Goal: Find specific page/section: Find specific page/section

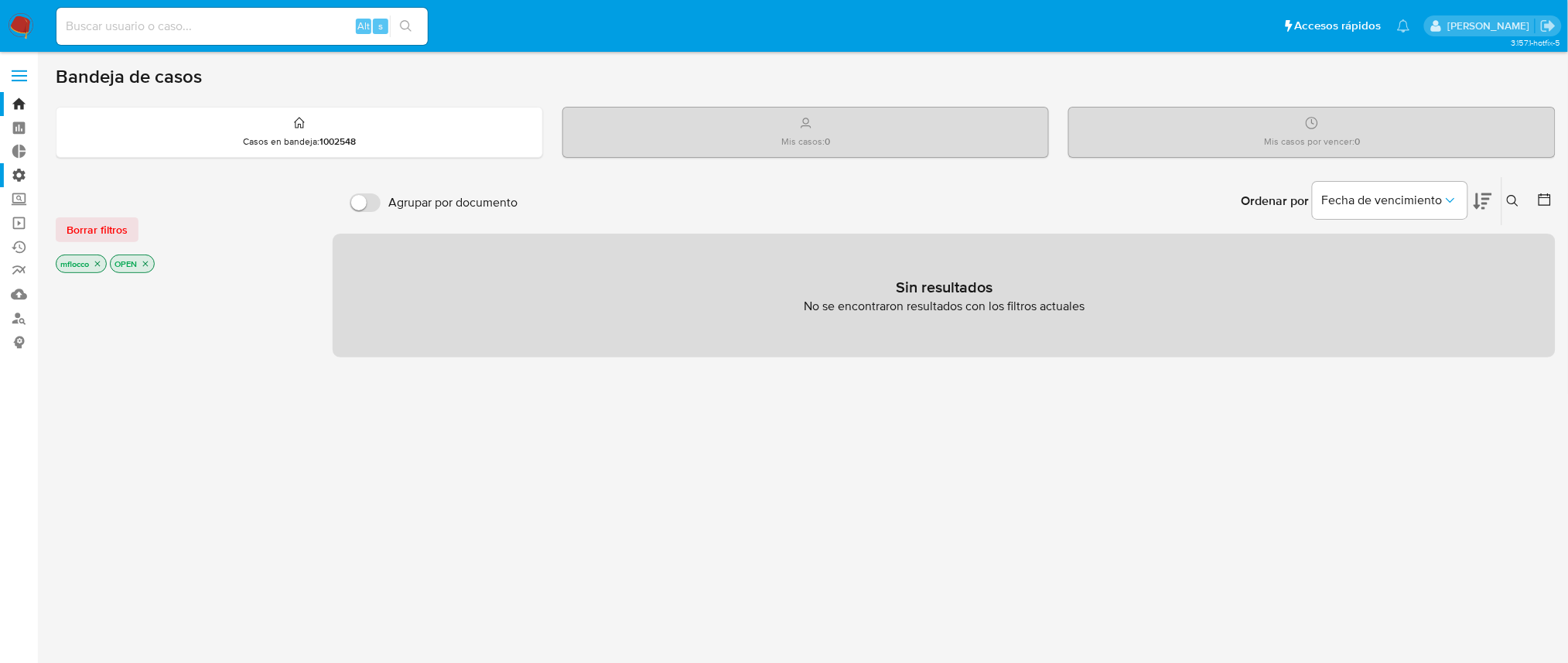
click at [19, 169] on label "Administración" at bounding box center [91, 174] width 184 height 24
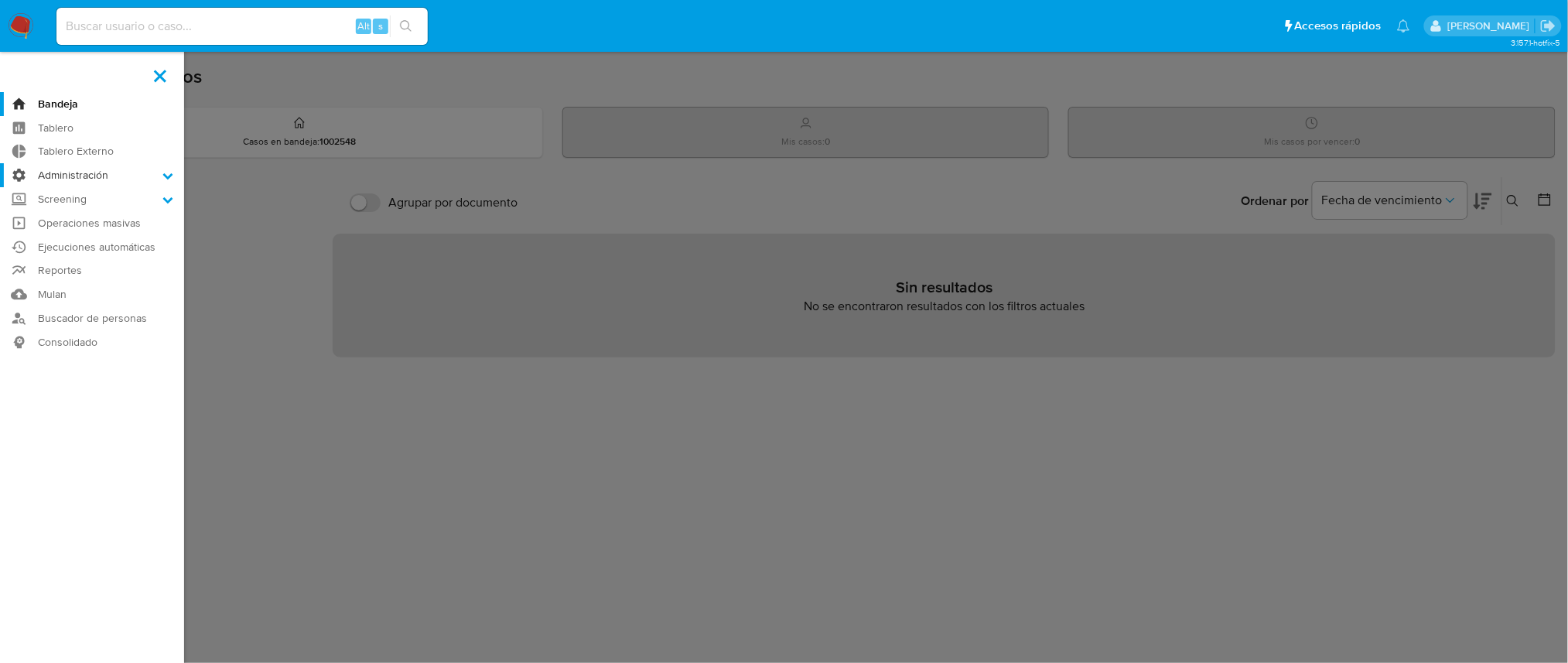
click at [0, 0] on input "Administración" at bounding box center [0, 0] width 0 height 0
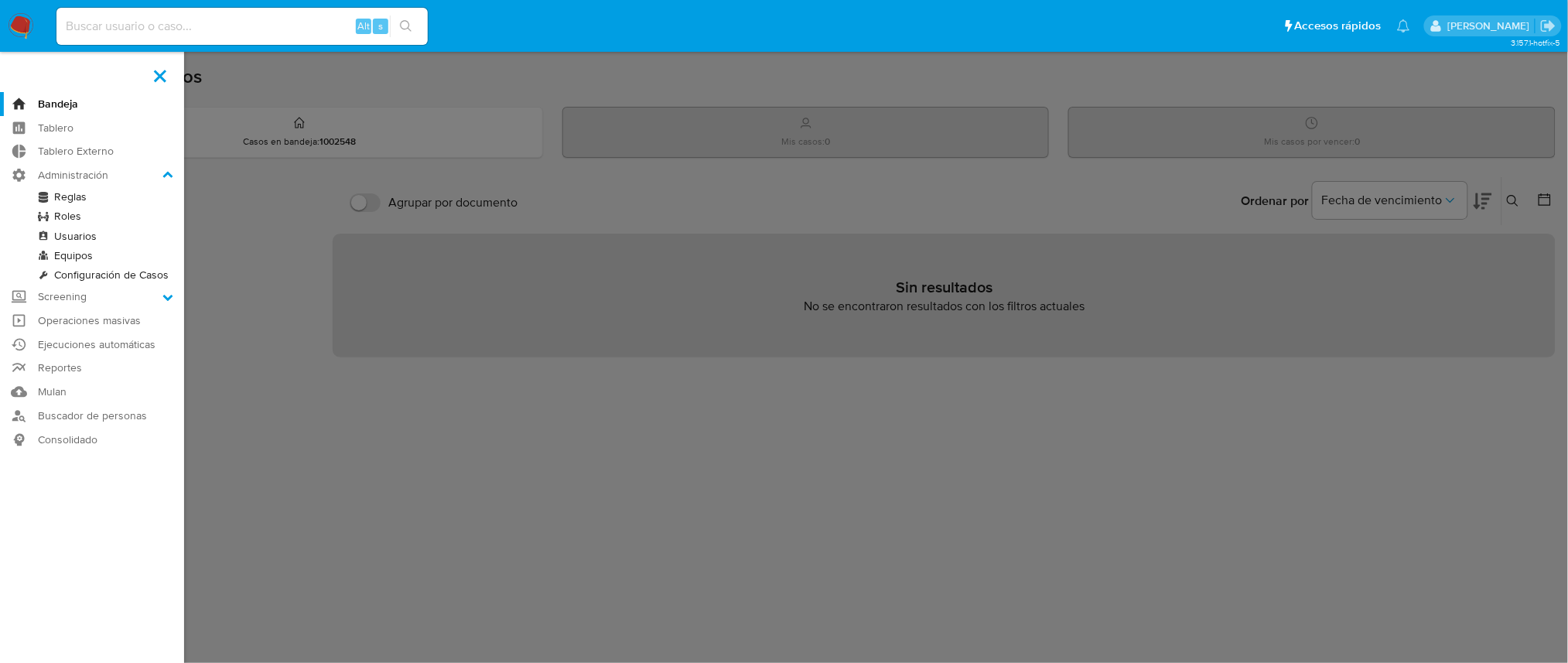
click at [69, 193] on link "Reglas" at bounding box center [91, 197] width 184 height 20
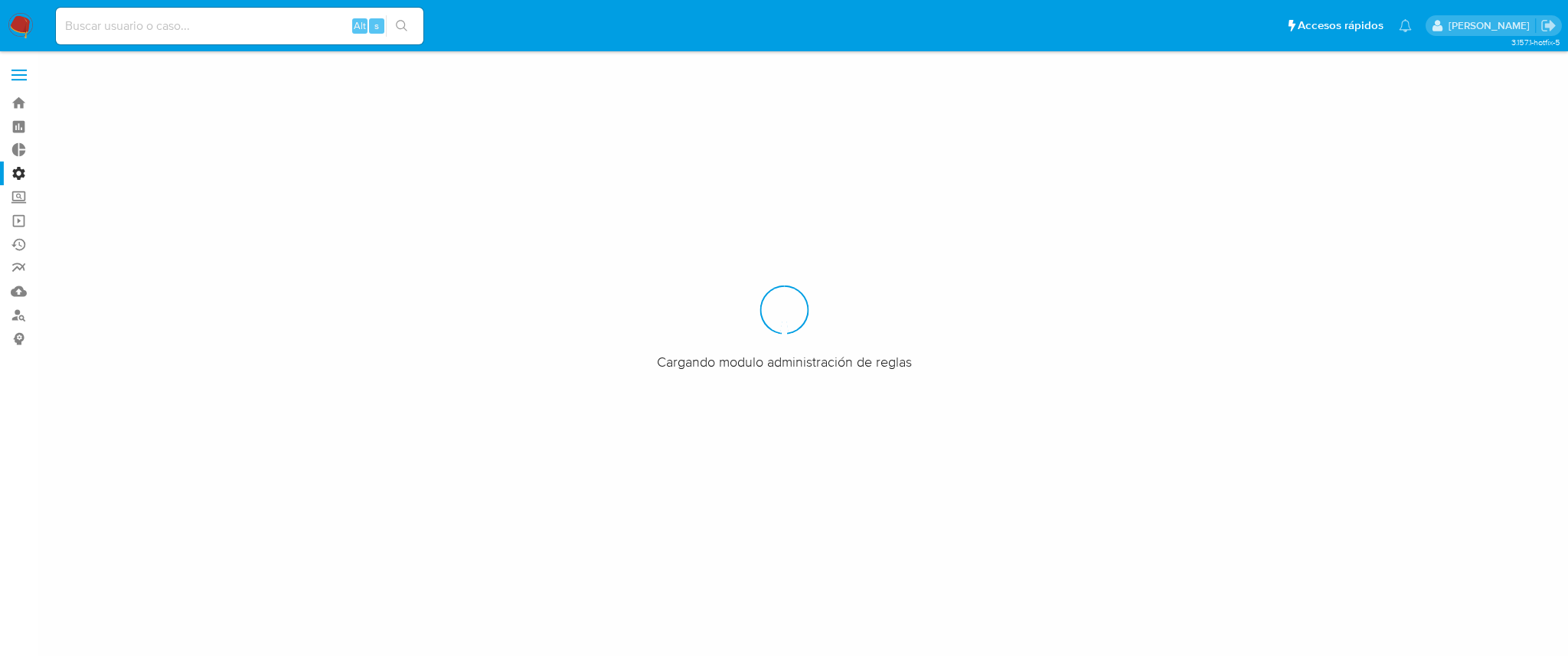
click at [21, 177] on label "Administración" at bounding box center [90, 172] width 182 height 23
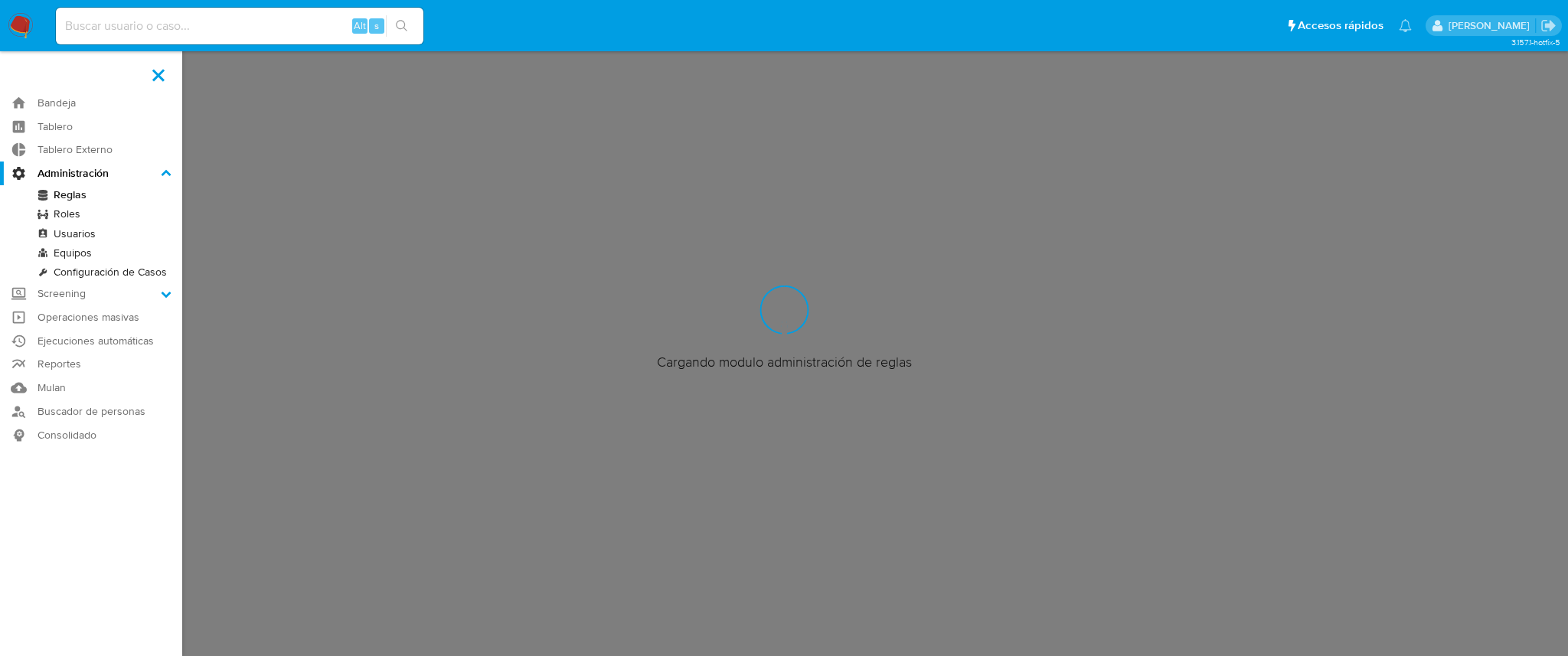
click at [0, 0] on input "Administración" at bounding box center [0, 0] width 0 height 0
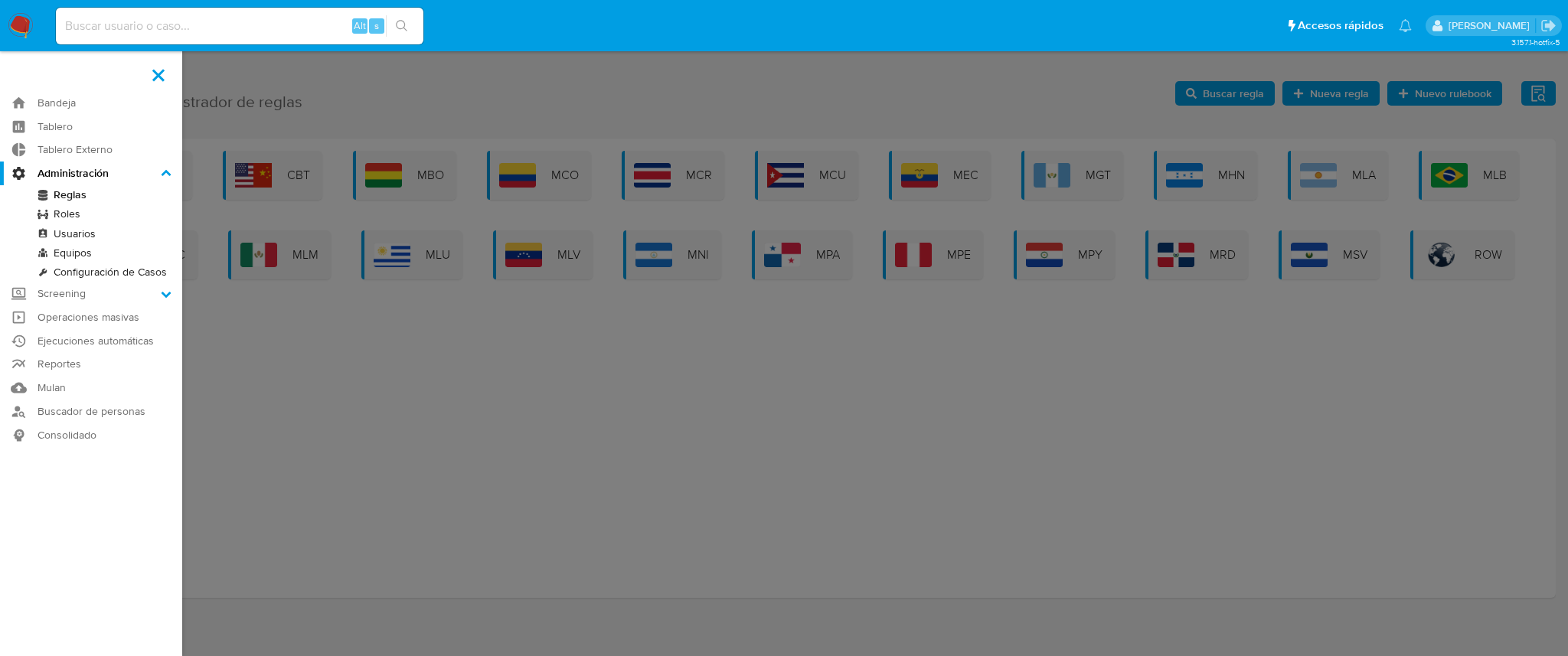
click at [694, 378] on label at bounding box center [784, 328] width 1568 height 656
click at [0, 0] on input "checkbox" at bounding box center [0, 0] width 0 height 0
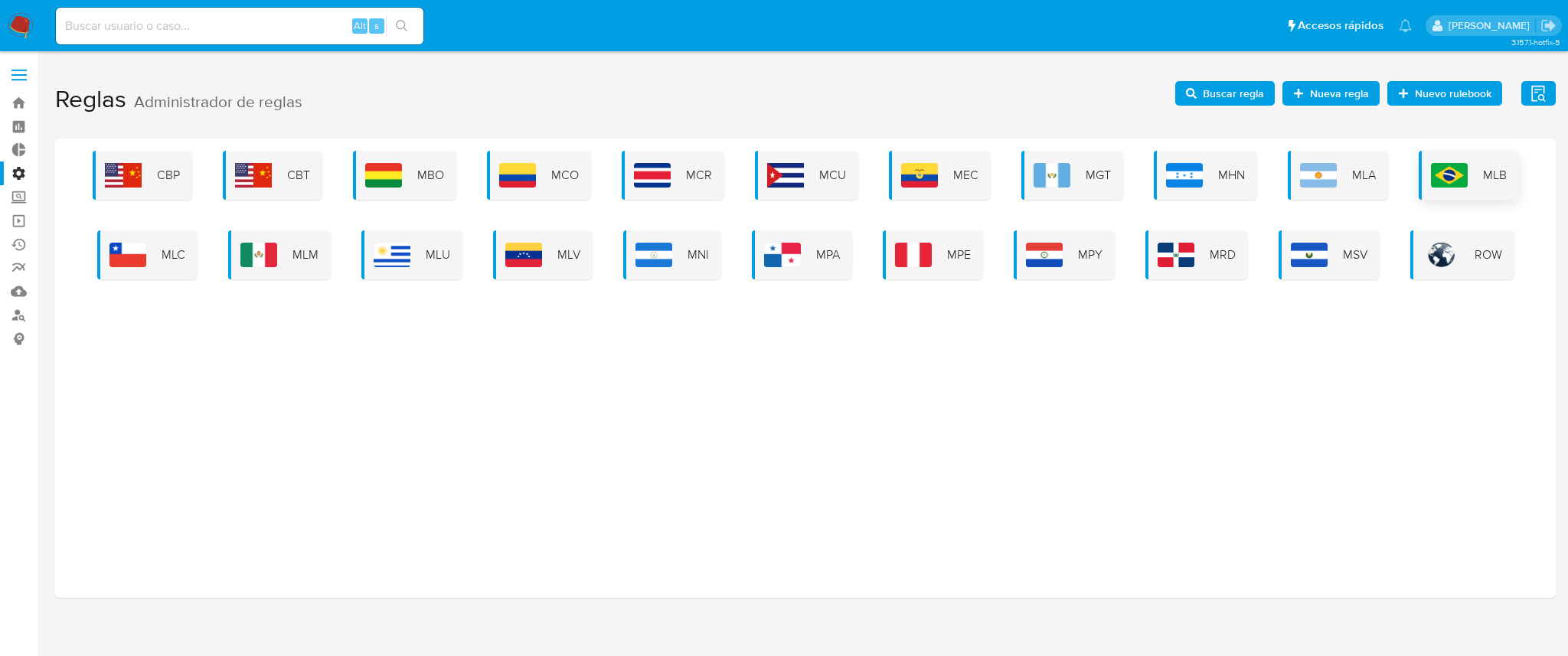
click at [1483, 179] on span "MLB" at bounding box center [1494, 175] width 23 height 17
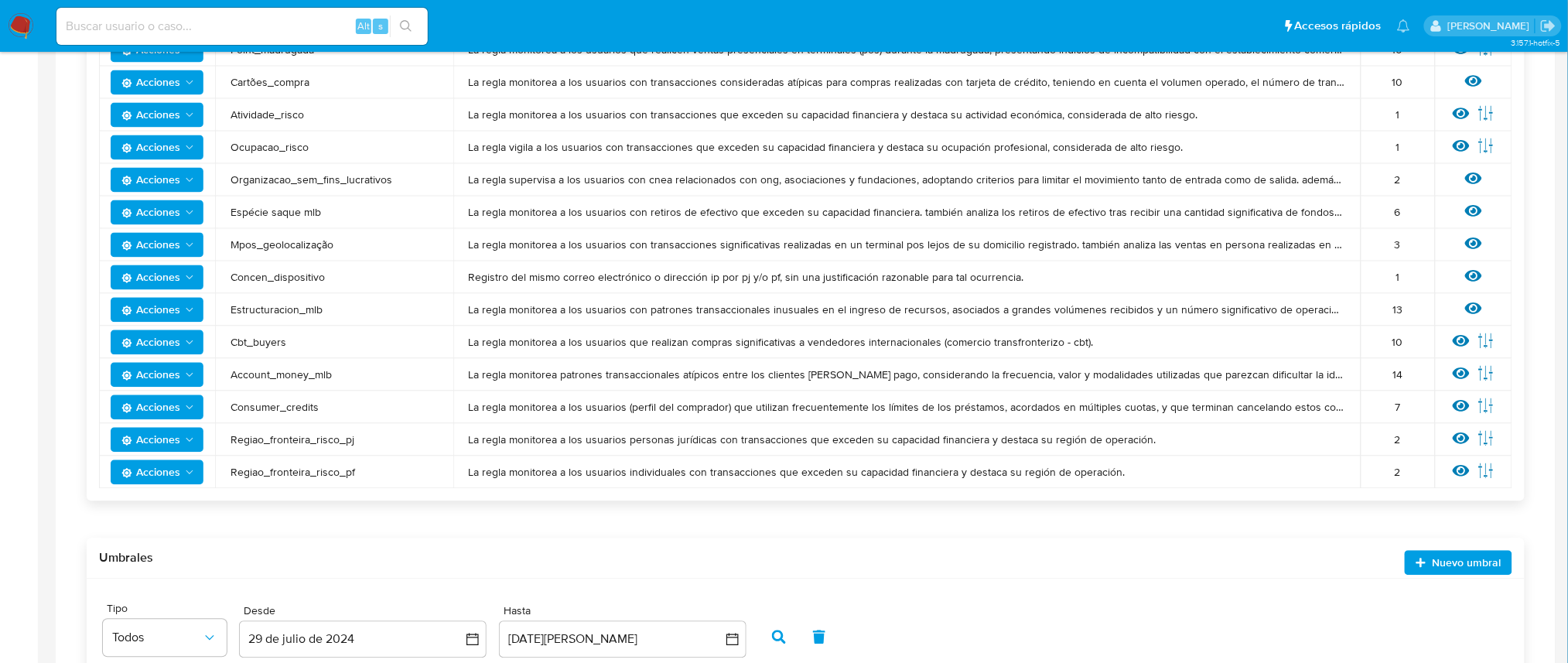
scroll to position [1134, 0]
